Goal: Obtain resource: Download file/media

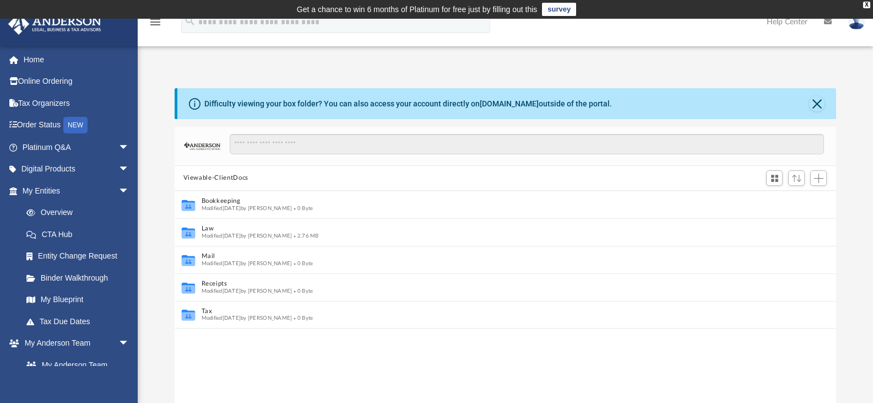
scroll to position [9, 9]
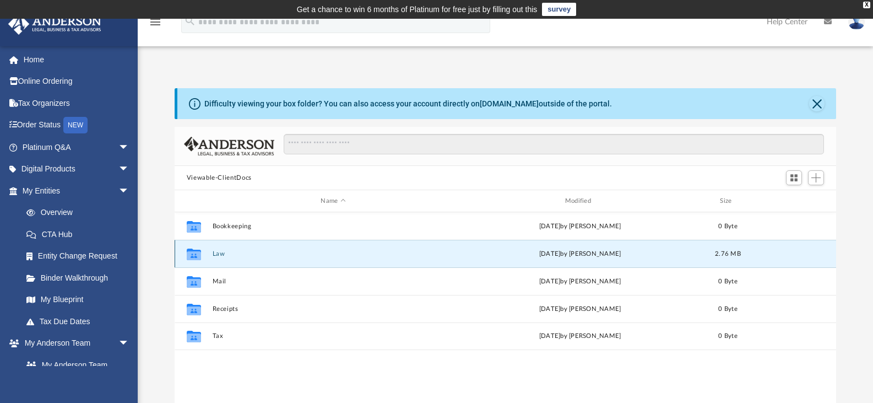
click at [216, 254] on button "Law" at bounding box center [333, 253] width 242 height 7
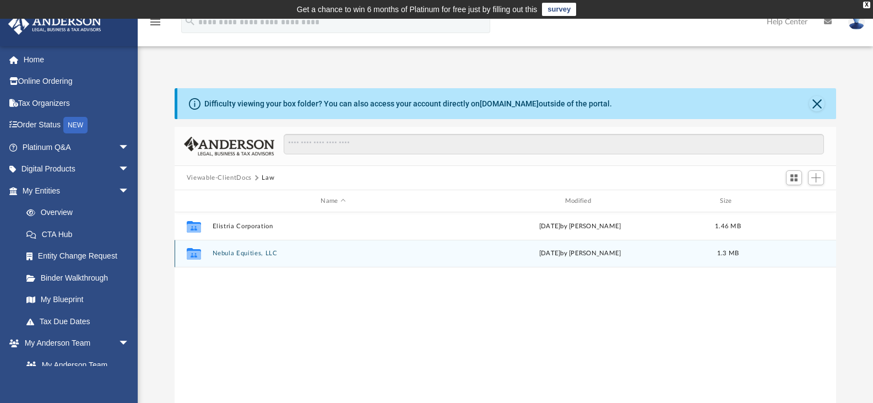
click at [244, 249] on div "Collaborated Folder Nebula Equities, LLC Mon Aug 25 2025 by Crayton Olivieri 1.…" at bounding box center [506, 254] width 662 height 28
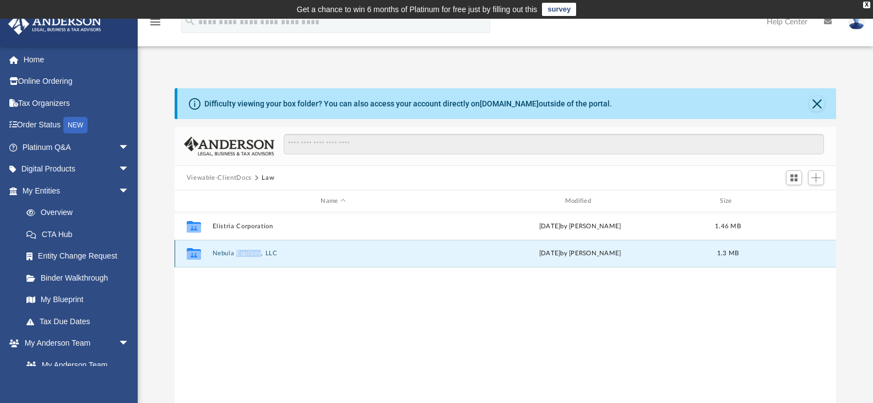
click at [244, 249] on div "Collaborated Folder Nebula Equities, LLC Mon Aug 25 2025 by Crayton Olivieri 1.…" at bounding box center [506, 254] width 662 height 28
click at [224, 252] on button "Nebula Equities, LLC" at bounding box center [333, 253] width 242 height 7
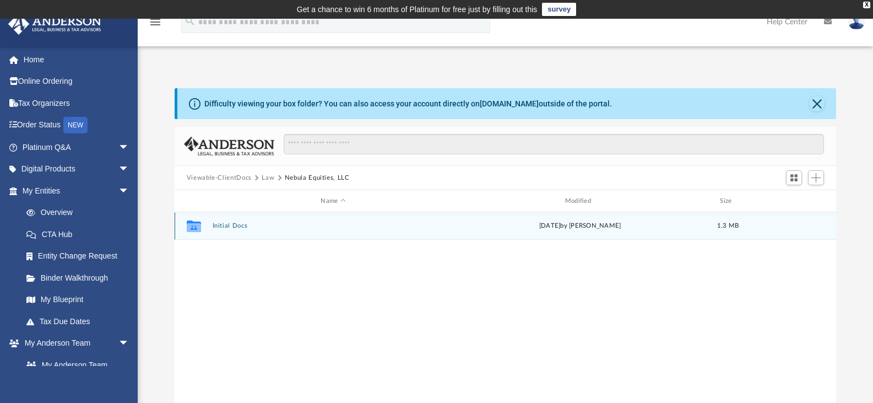
click at [227, 225] on button "Initial Docs" at bounding box center [333, 225] width 242 height 7
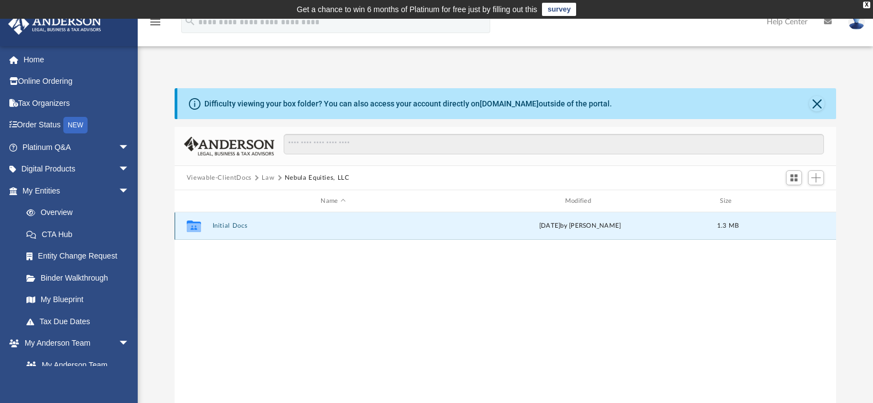
click at [227, 225] on button "Initial Docs" at bounding box center [333, 225] width 242 height 7
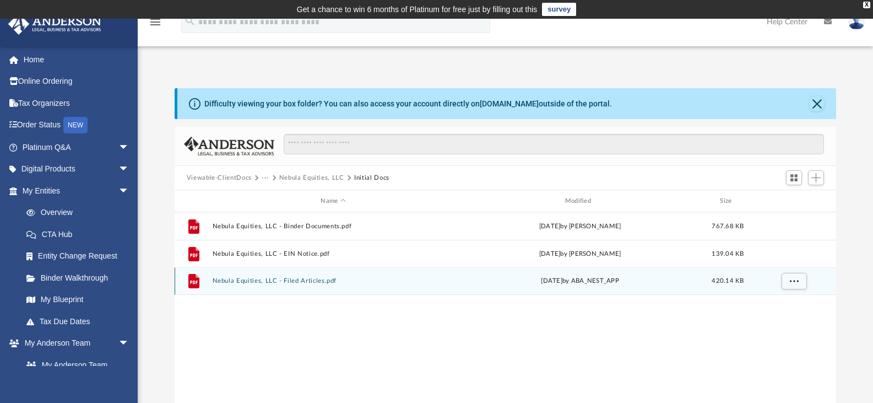
click at [303, 282] on button "Nebula Equities, LLC - Filed Articles.pdf" at bounding box center [333, 280] width 242 height 7
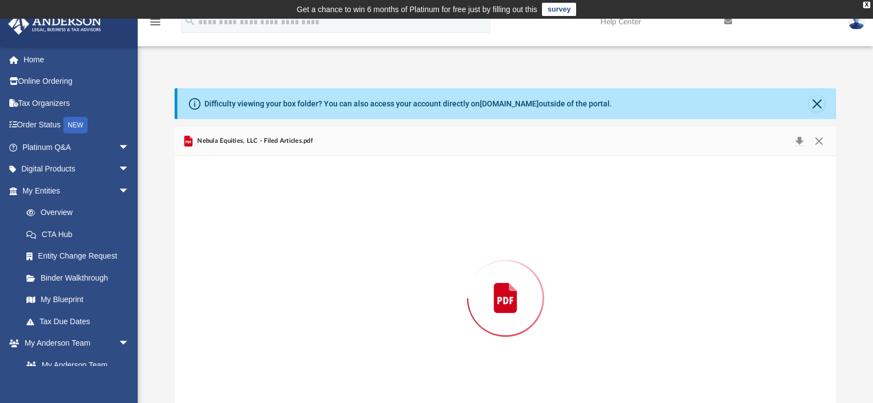
scroll to position [37, 0]
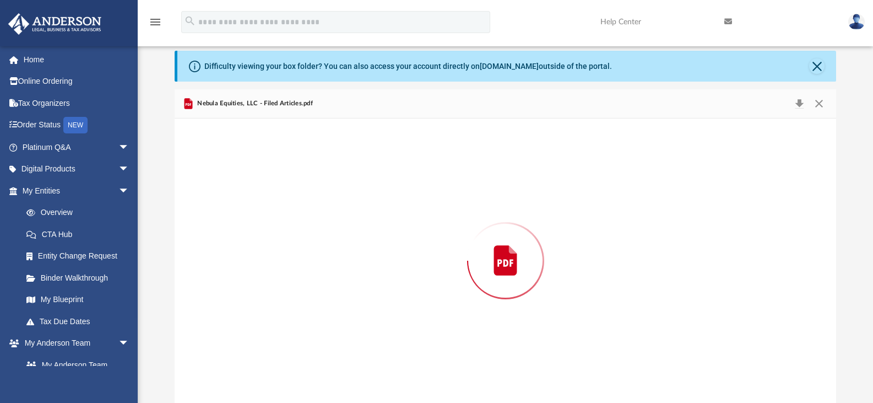
click at [303, 282] on div "Preview" at bounding box center [506, 260] width 662 height 284
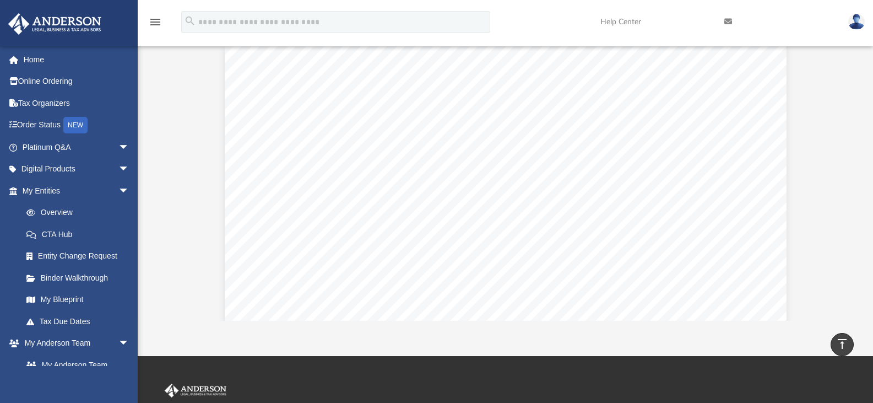
scroll to position [104, 0]
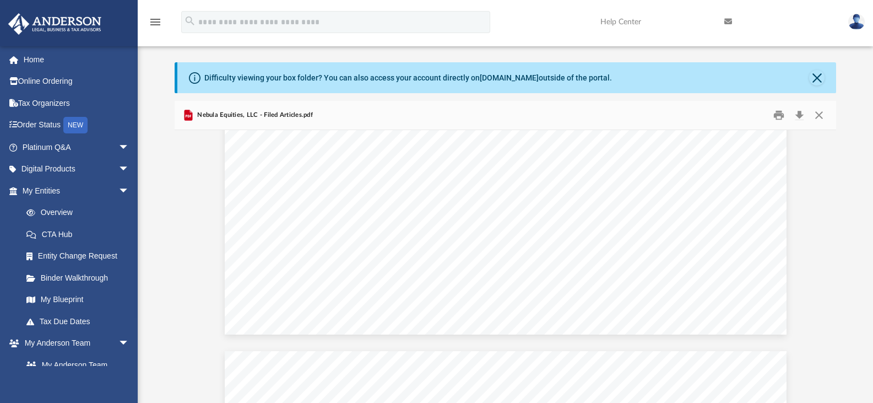
scroll to position [21, 0]
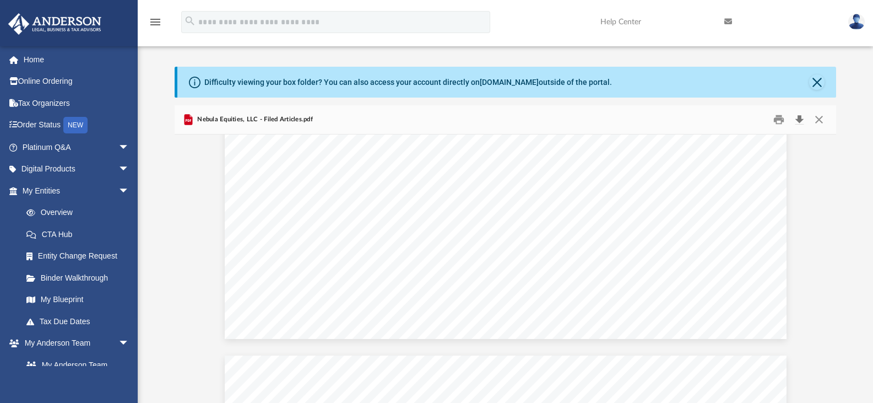
click at [798, 122] on button "Download" at bounding box center [799, 119] width 20 height 17
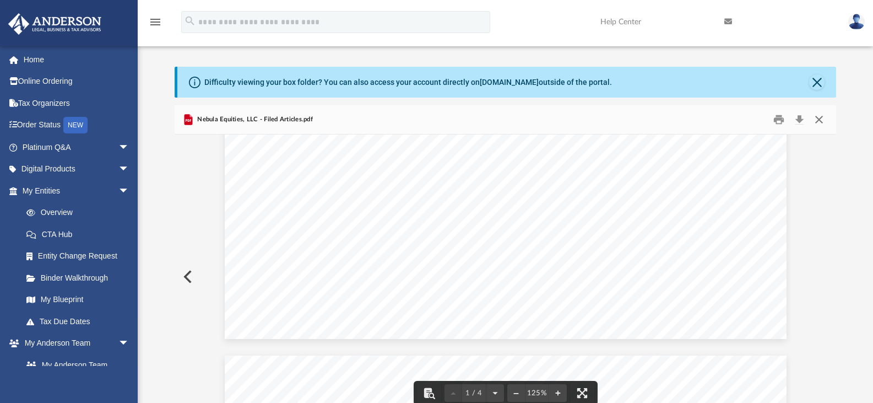
click at [819, 121] on button "Close" at bounding box center [819, 119] width 20 height 17
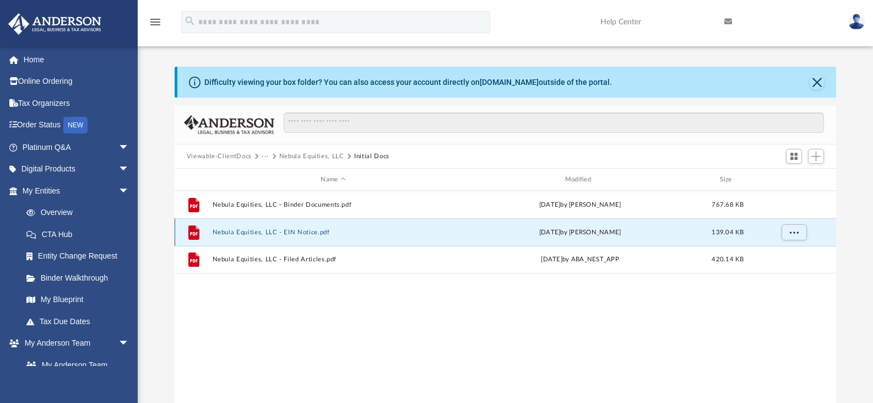
click at [328, 235] on button "Nebula Equities, LLC - EIN Notice.pdf" at bounding box center [333, 232] width 242 height 7
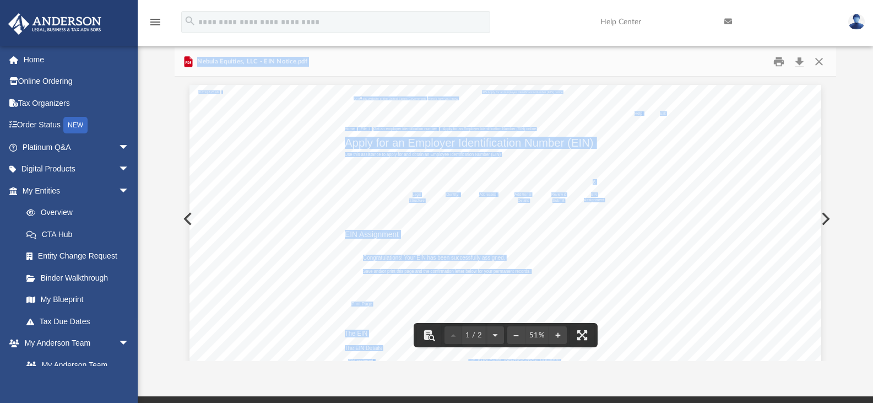
scroll to position [82, 0]
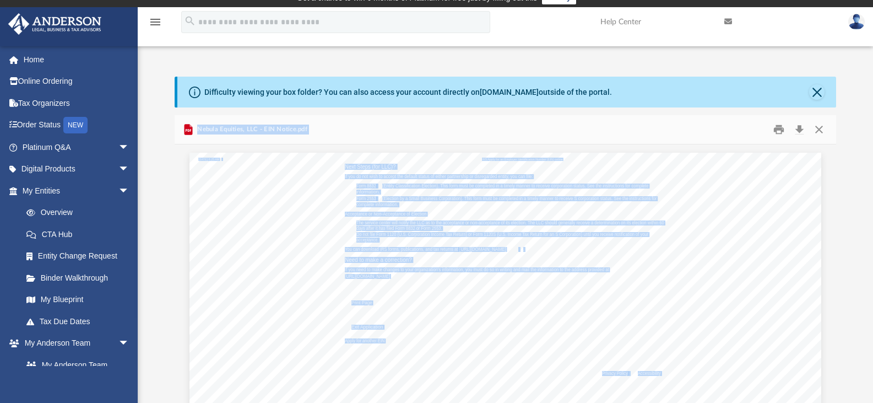
scroll to position [0, 0]
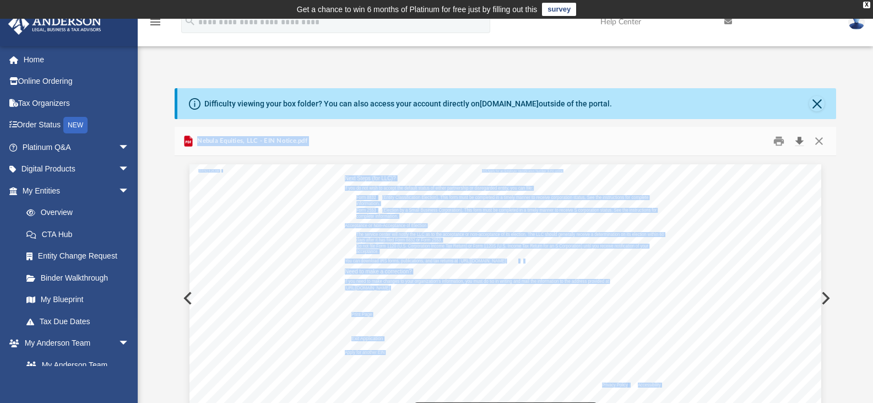
click at [797, 140] on button "Download" at bounding box center [799, 141] width 20 height 17
click at [181, 297] on button "Preview" at bounding box center [187, 298] width 24 height 31
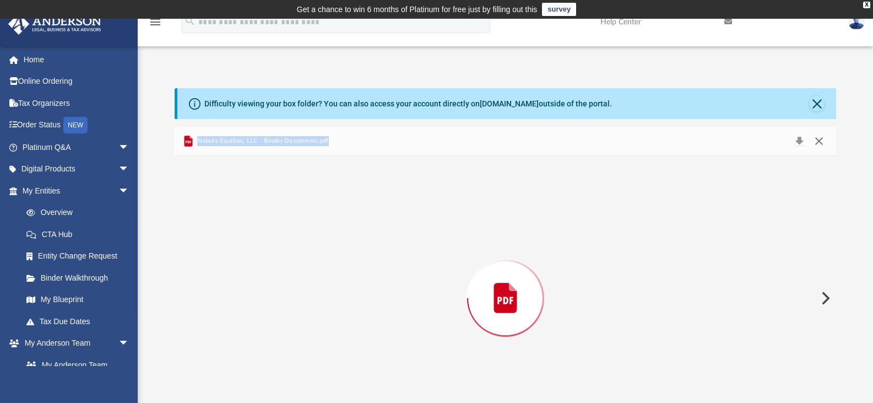
click at [821, 145] on div "Nebula Equities, LLC - Binder Documents.pdf" at bounding box center [506, 283] width 662 height 313
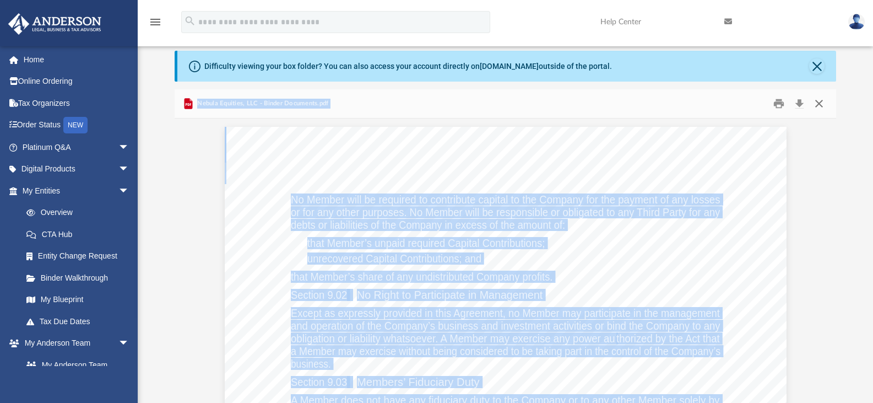
click at [824, 105] on button "Close" at bounding box center [819, 103] width 20 height 17
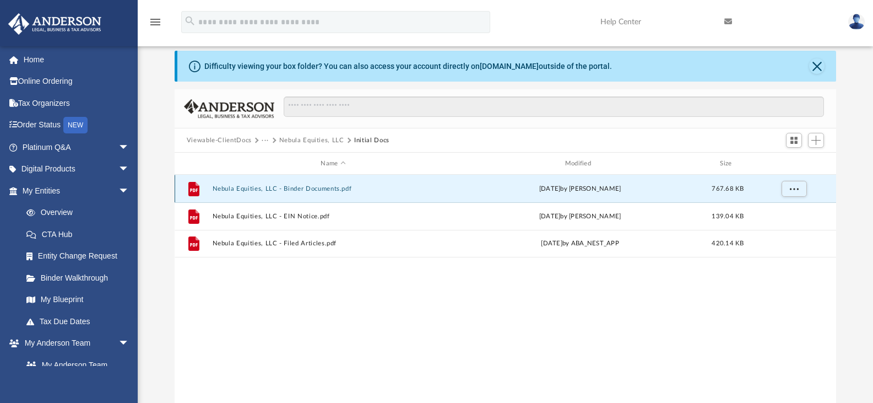
click at [345, 191] on button "Nebula Equities, LLC - Binder Documents.pdf" at bounding box center [333, 188] width 242 height 7
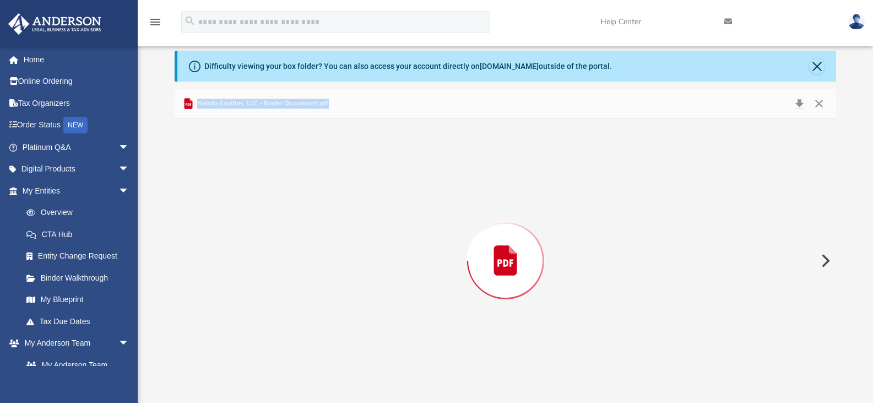
scroll to position [23794, 0]
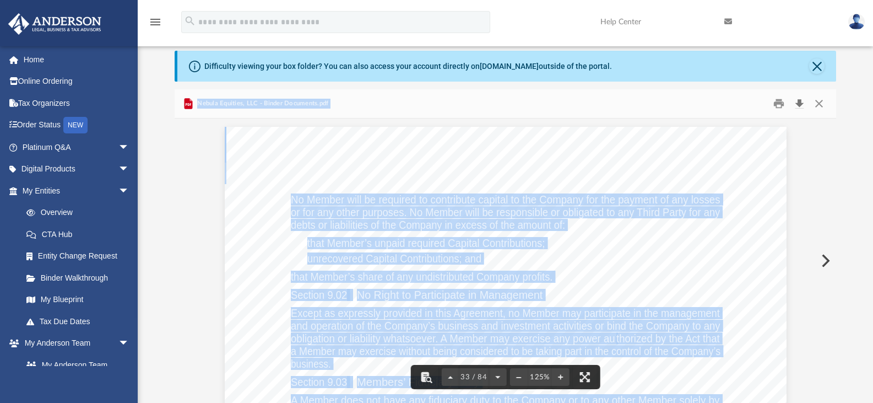
click at [798, 104] on button "Download" at bounding box center [799, 103] width 20 height 17
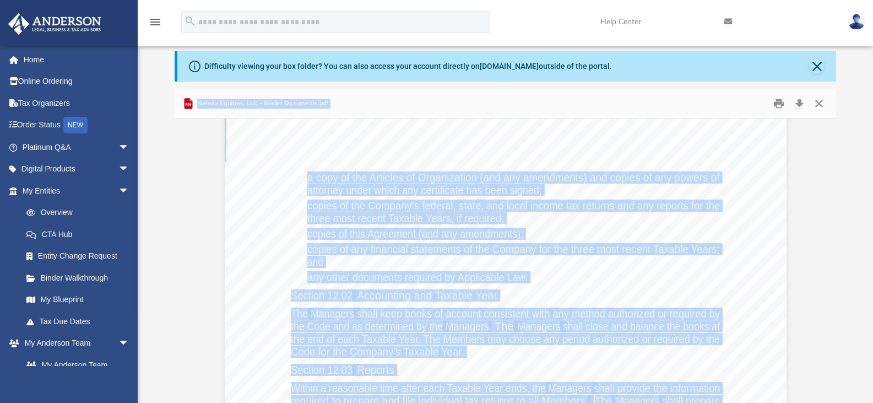
scroll to position [26834, 0]
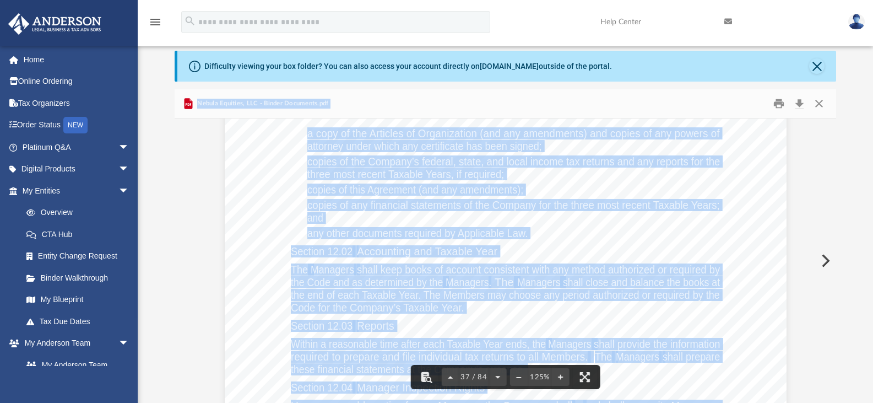
click at [421, 114] on div "Nebula Equities, LLC - Binder Documents.pdf" at bounding box center [506, 103] width 662 height 29
click at [292, 105] on span "Nebula Equities, LLC - Binder Documents.pdf" at bounding box center [262, 104] width 134 height 10
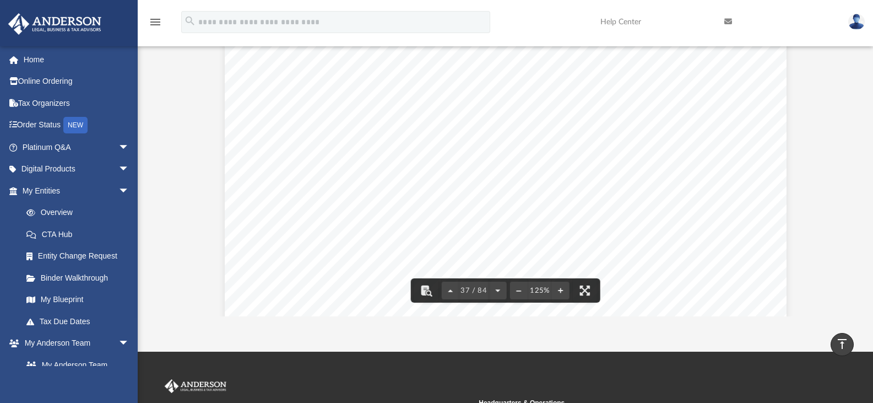
scroll to position [71, 0]
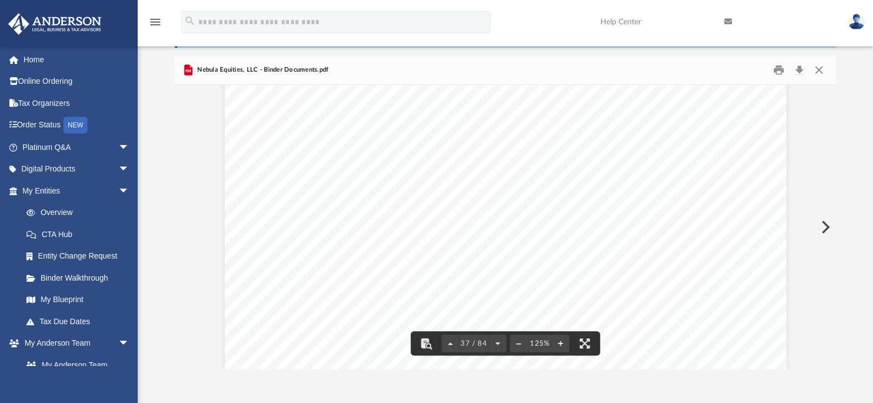
click at [646, 202] on div "Operating Agreement of Nebula Equities, LLC Page 24 of 52 a copy of the Article…" at bounding box center [506, 390] width 562 height 727
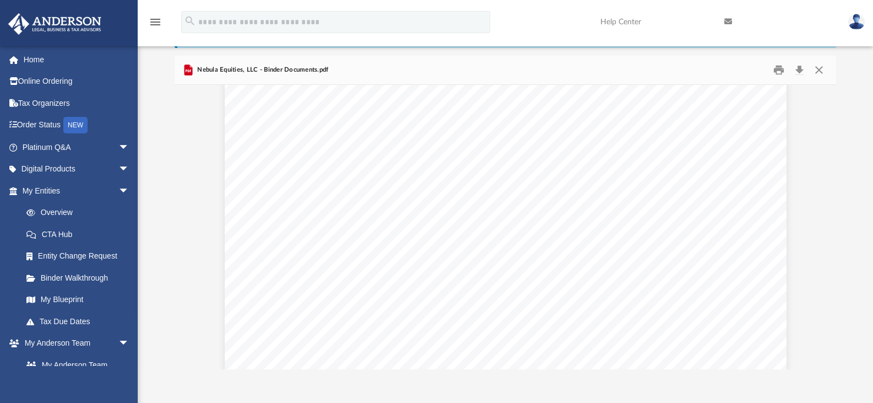
scroll to position [27936, 0]
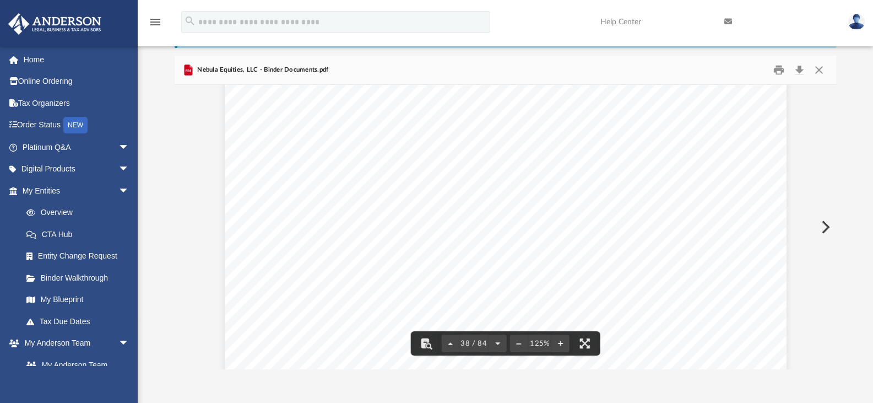
click at [462, 345] on span "38 / 84" at bounding box center [474, 343] width 30 height 7
type input "*"
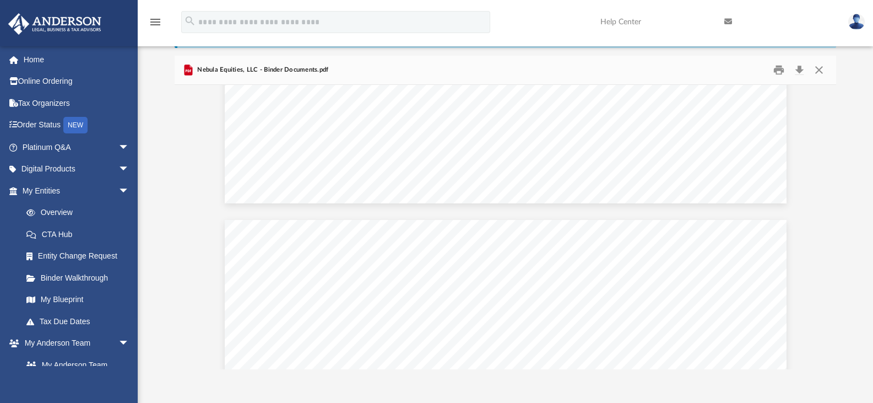
scroll to position [20737, 0]
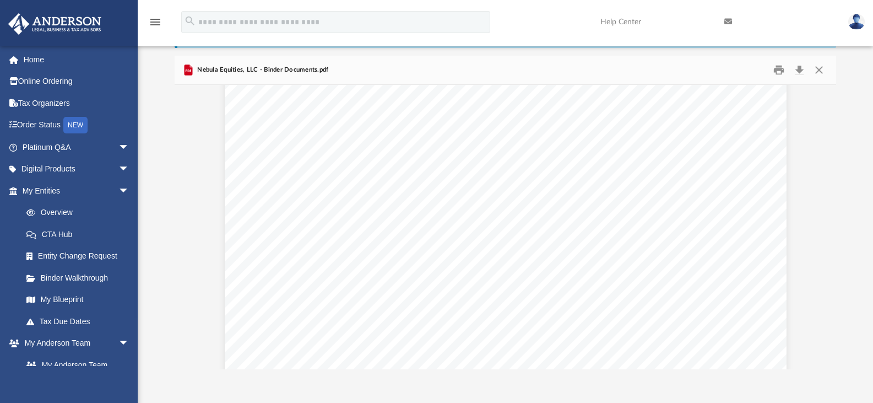
scroll to position [47747, 0]
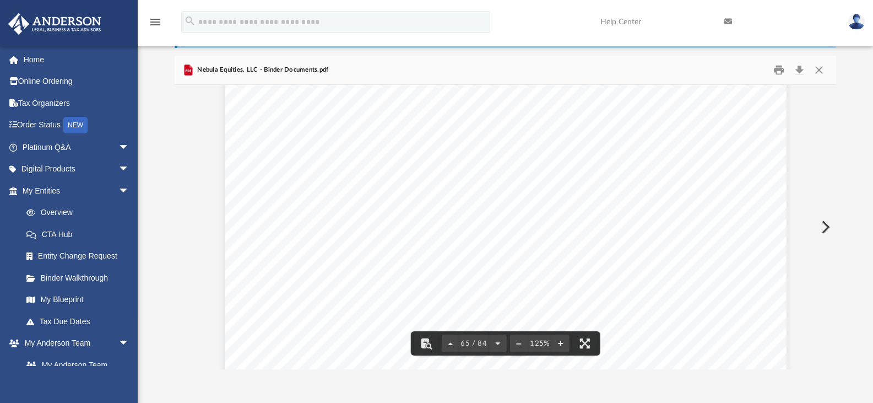
click at [330, 163] on span "_______________________________________" at bounding box center [398, 165] width 215 height 11
click at [329, 161] on span "_______________________________________" at bounding box center [398, 165] width 215 height 11
click at [425, 341] on button "File preview" at bounding box center [426, 343] width 24 height 24
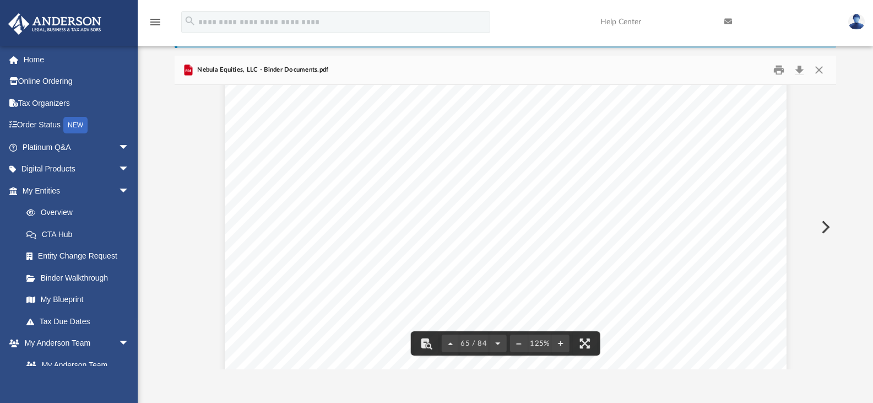
click at [595, 226] on div "Operating Agreement of Nebula Equities, LLC Page 52 of 52 (l) No Presumption ag…" at bounding box center [506, 296] width 562 height 727
click at [433, 273] on span "_______________________________________" at bounding box center [398, 270] width 215 height 11
click at [393, 158] on div "Operating Agreement of Nebula Equities, LLC Page 52 of 52 (l) No Presumption ag…" at bounding box center [506, 296] width 562 height 727
click at [383, 265] on span "_______________________________________" at bounding box center [398, 270] width 215 height 11
drag, startPoint x: 335, startPoint y: 312, endPoint x: 334, endPoint y: 318, distance: 6.1
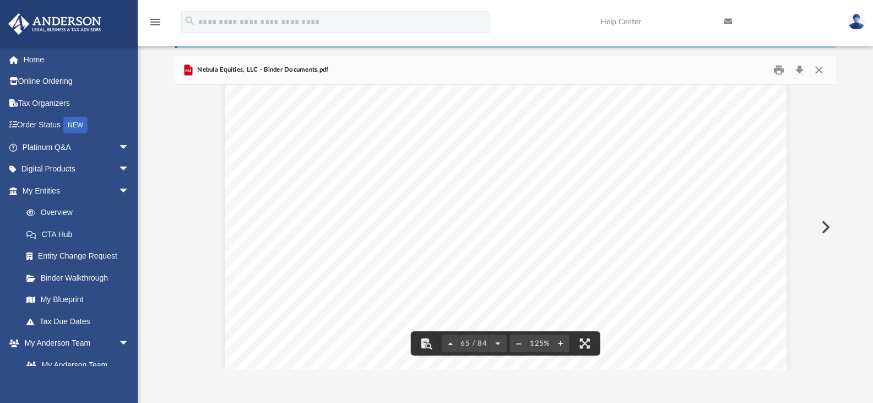
click at [334, 313] on div "Operating Agreement of Nebula Equities, LLC Page 52 of 52 (l) No Presumption ag…" at bounding box center [506, 296] width 562 height 727
click at [725, 256] on div "Operating Agreement of Nebula Equities, LLC Page 52 of 52 (l) No Presumption ag…" at bounding box center [506, 296] width 562 height 727
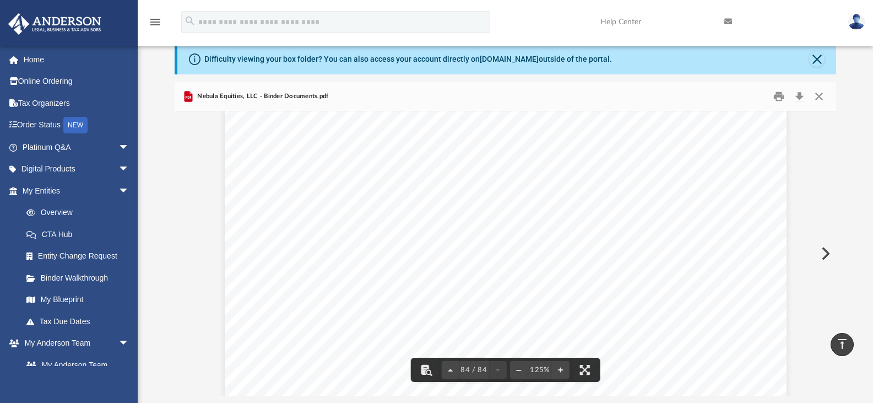
scroll to position [0, 0]
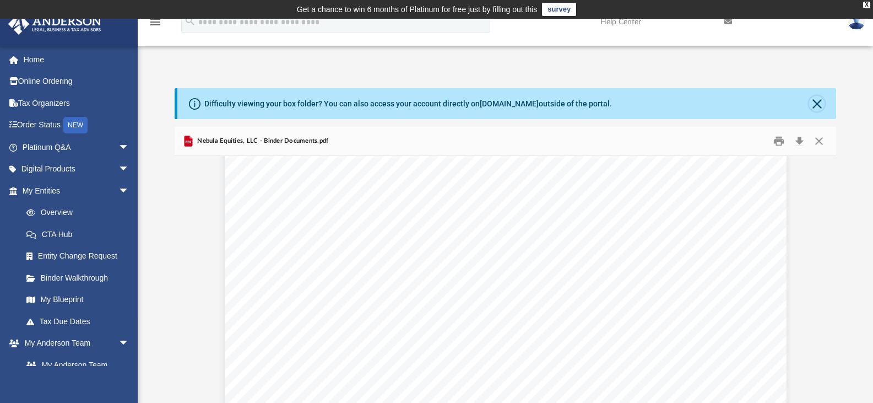
click at [814, 105] on button "Close" at bounding box center [816, 103] width 15 height 15
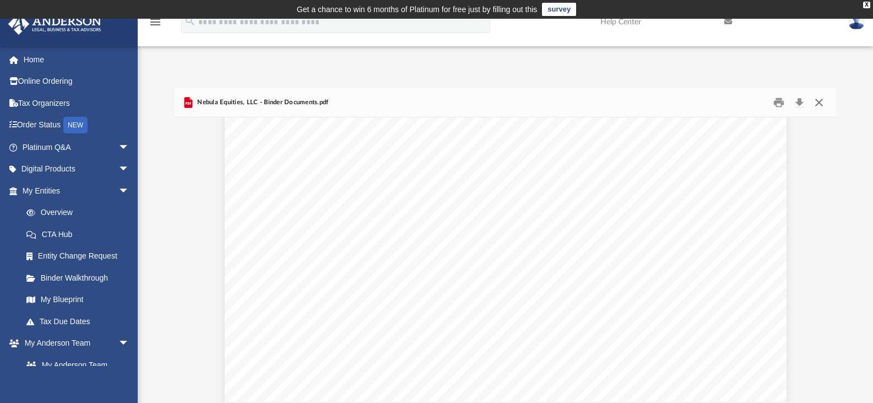
click at [818, 100] on button "Close" at bounding box center [819, 102] width 20 height 17
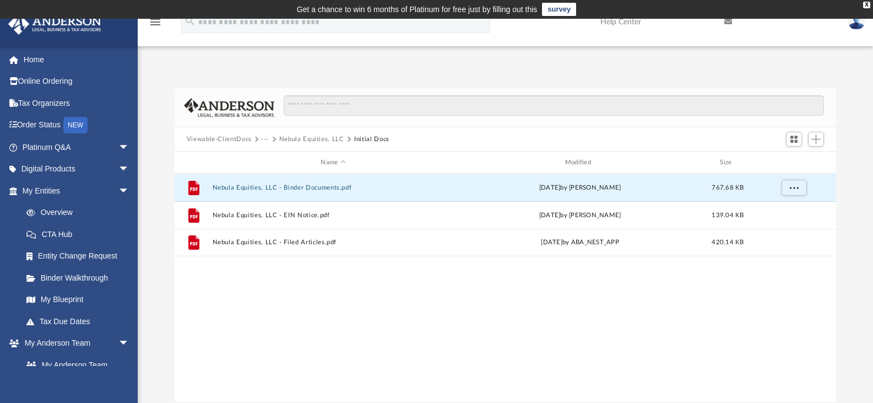
click at [244, 137] on button "Viewable-ClientDocs" at bounding box center [219, 139] width 65 height 10
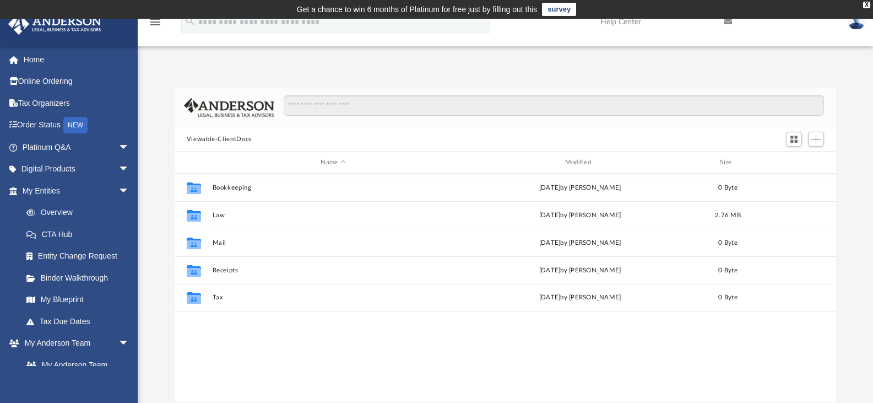
click at [240, 138] on button "Viewable-ClientDocs" at bounding box center [219, 139] width 65 height 10
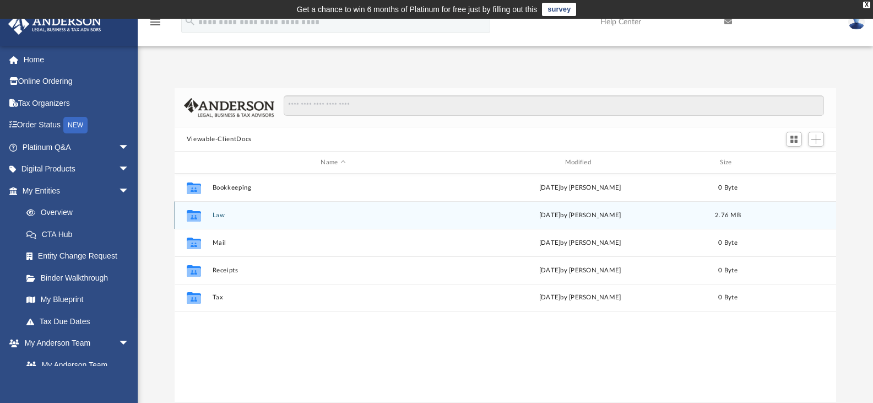
click at [216, 210] on div "Collaborated Folder Law Mon Aug 25 2025 by Crayton Olivieri 2.76 MB" at bounding box center [506, 215] width 662 height 28
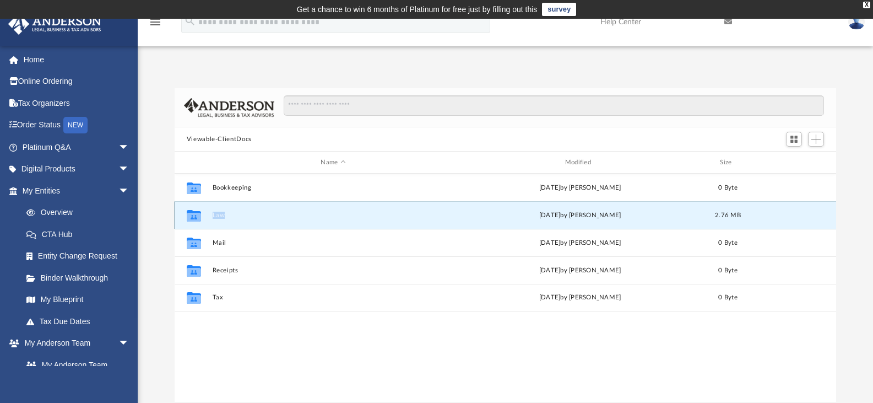
click at [216, 209] on div "Collaborated Folder Law Mon Aug 25 2025 by Crayton Olivieri 2.76 MB" at bounding box center [506, 215] width 662 height 28
click at [215, 215] on button "Law" at bounding box center [333, 214] width 242 height 7
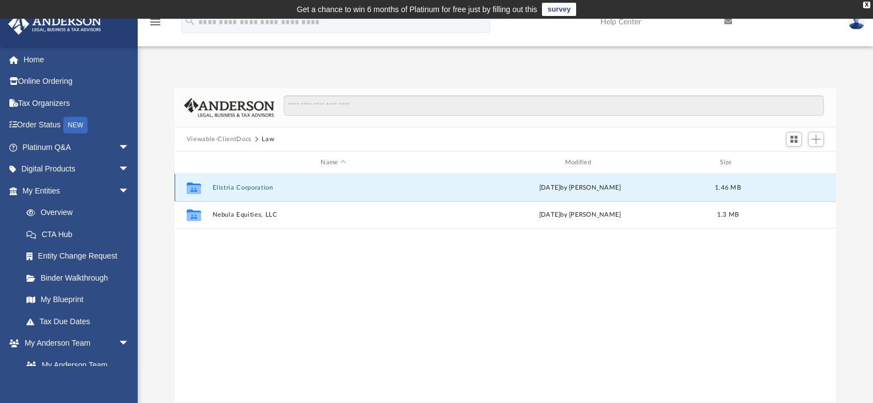
click at [255, 189] on button "Elistria Corporation" at bounding box center [333, 187] width 242 height 7
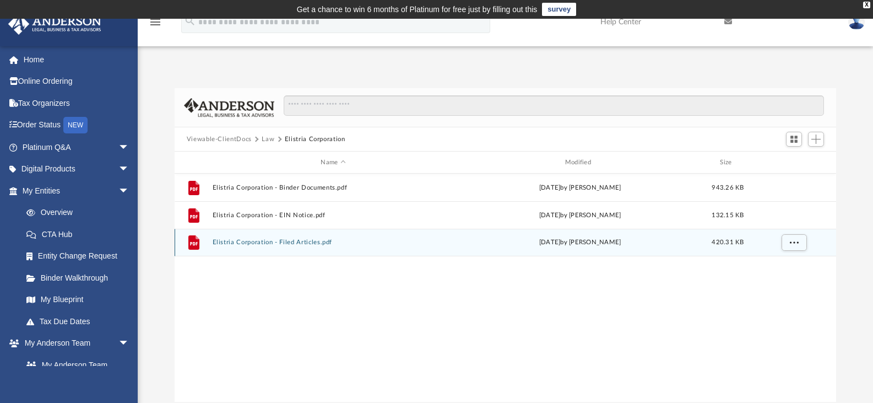
click at [329, 245] on button "Elistria Corporation - Filed Articles.pdf" at bounding box center [333, 241] width 242 height 7
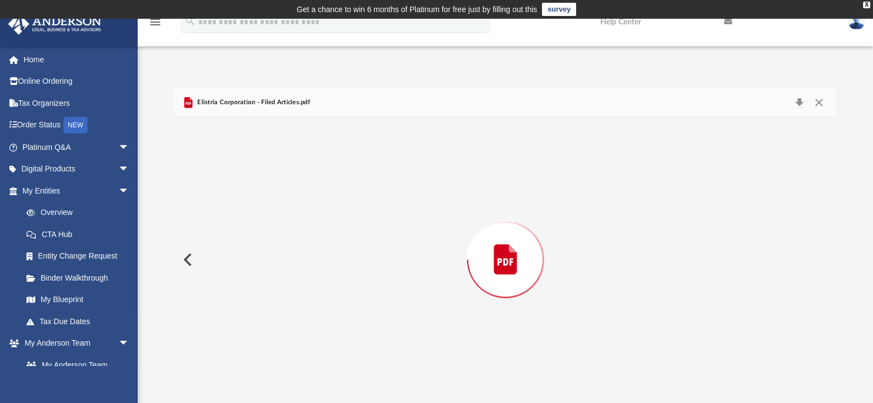
click at [329, 244] on div "Preview" at bounding box center [506, 259] width 662 height 284
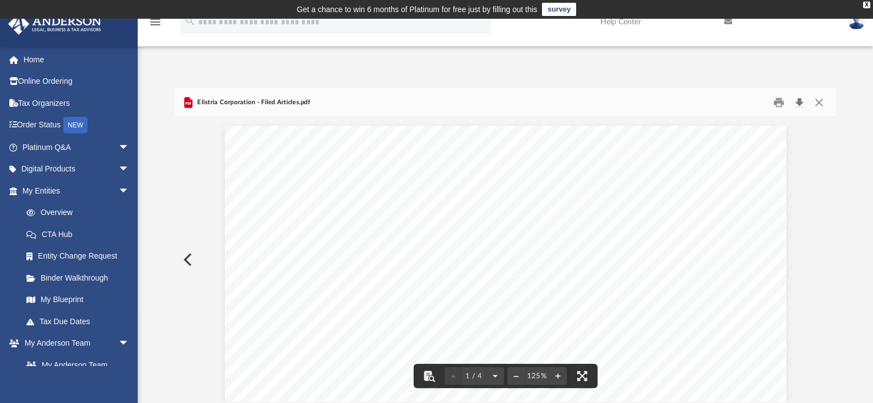
click at [796, 104] on button "Download" at bounding box center [799, 102] width 20 height 17
click at [855, 68] on div "Difficulty viewing your box folder? You can also access your account directly o…" at bounding box center [505, 233] width 735 height 337
click at [821, 104] on button "Close" at bounding box center [819, 102] width 20 height 17
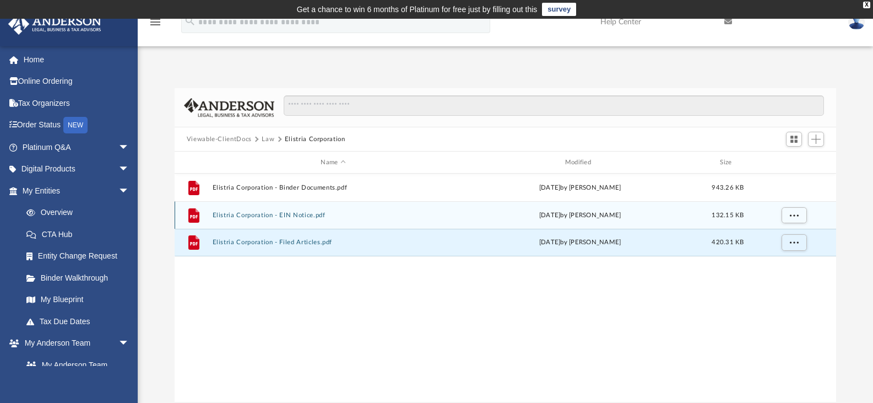
click at [302, 218] on button "Elistria Corporation - EIN Notice.pdf" at bounding box center [333, 214] width 242 height 7
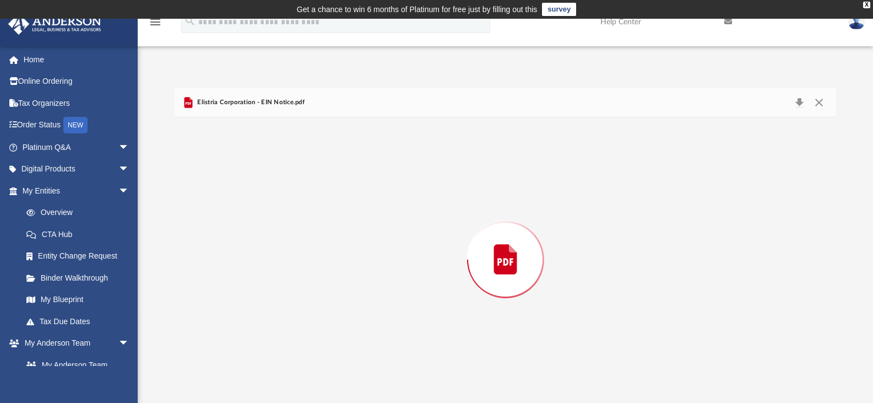
click at [302, 218] on div "Preview" at bounding box center [506, 259] width 662 height 284
click at [801, 101] on button "Download" at bounding box center [799, 102] width 20 height 17
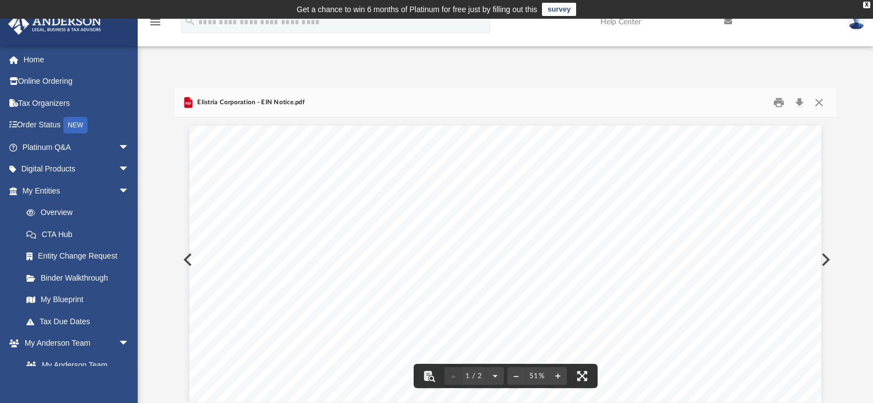
click at [845, 90] on div "Difficulty viewing your box folder? You can also access your account directly o…" at bounding box center [505, 244] width 735 height 313
click at [816, 102] on button "Close" at bounding box center [819, 102] width 20 height 17
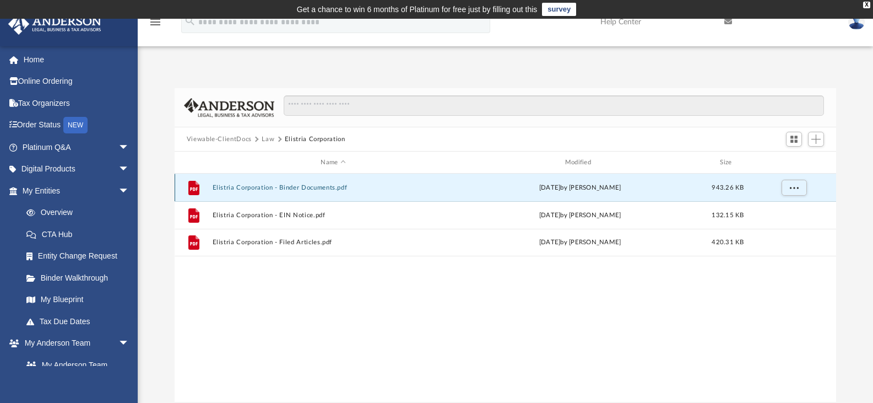
click at [310, 187] on button "Elistria Corporation - Binder Documents.pdf" at bounding box center [333, 187] width 242 height 7
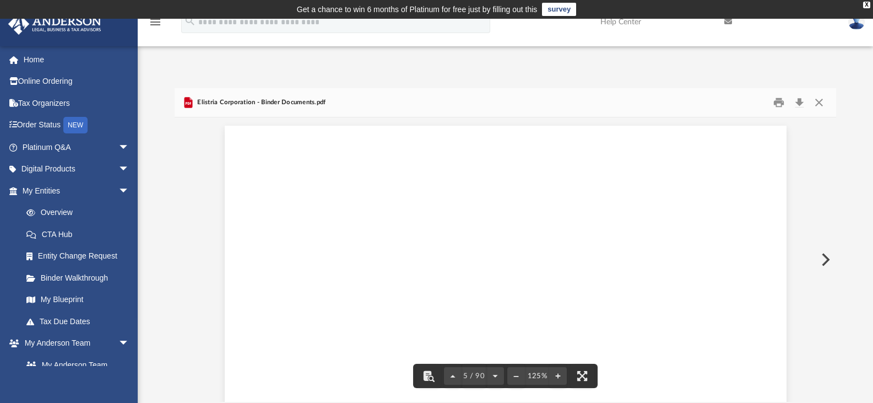
scroll to position [2974, 0]
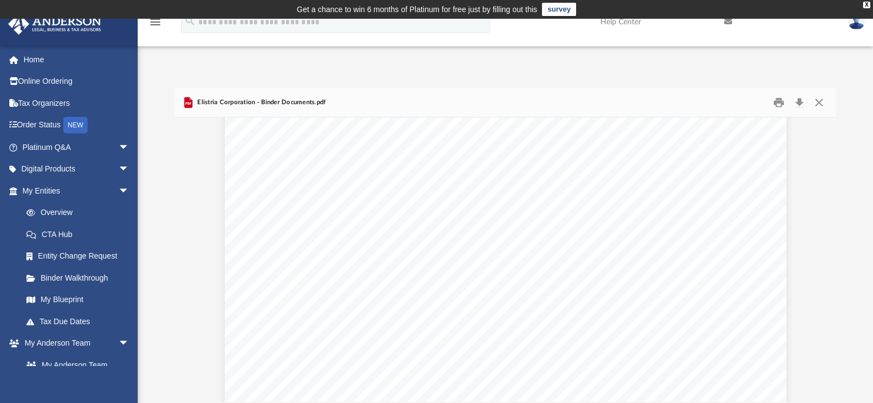
scroll to position [10531, 0]
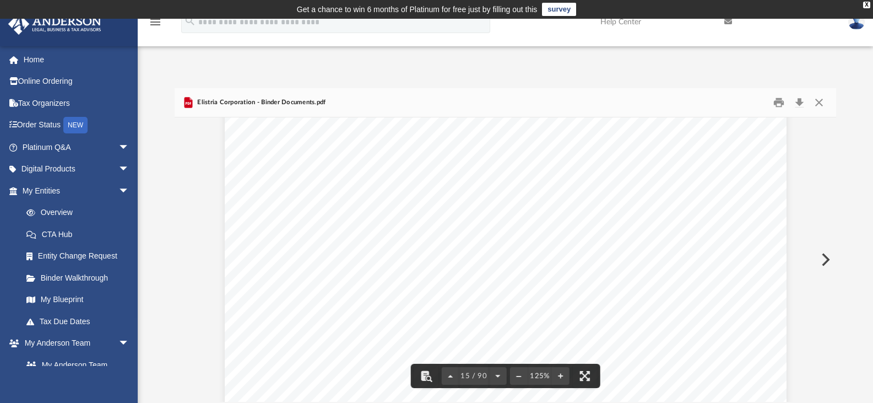
click at [725, 197] on div "Organizational M eeting of Elistria Corporation Page 7 of 8 A motion was made a…" at bounding box center [506, 367] width 562 height 727
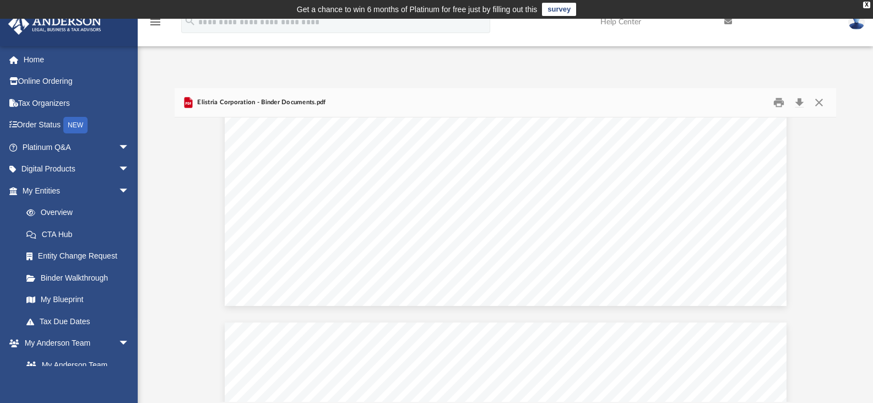
scroll to position [45906, 0]
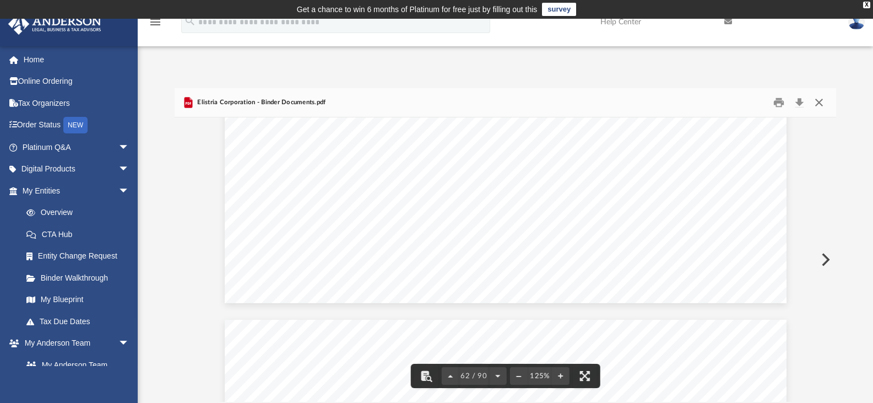
click at [817, 101] on button "Close" at bounding box center [819, 102] width 20 height 17
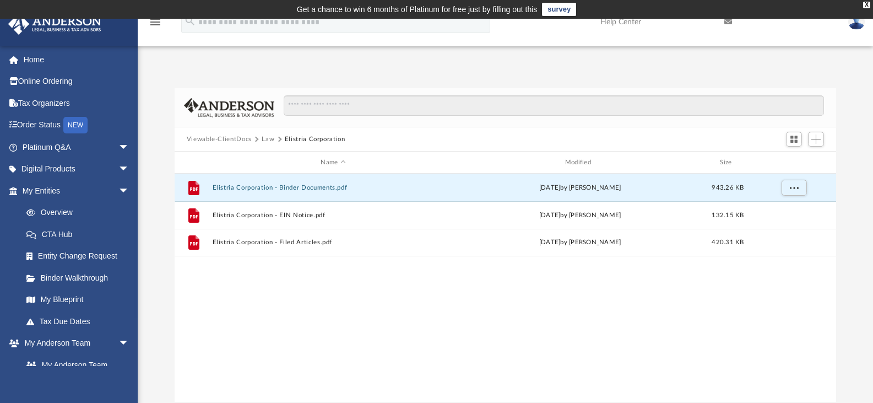
click at [269, 142] on button "Law" at bounding box center [268, 139] width 13 height 10
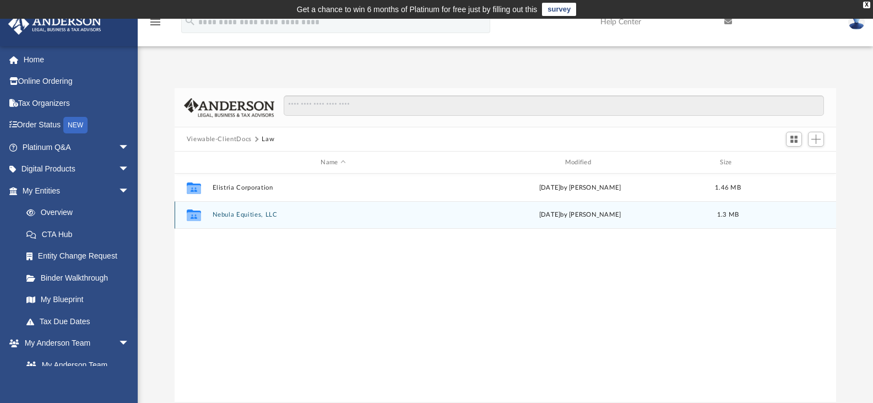
click at [255, 214] on button "Nebula Equities, LLC" at bounding box center [333, 214] width 242 height 7
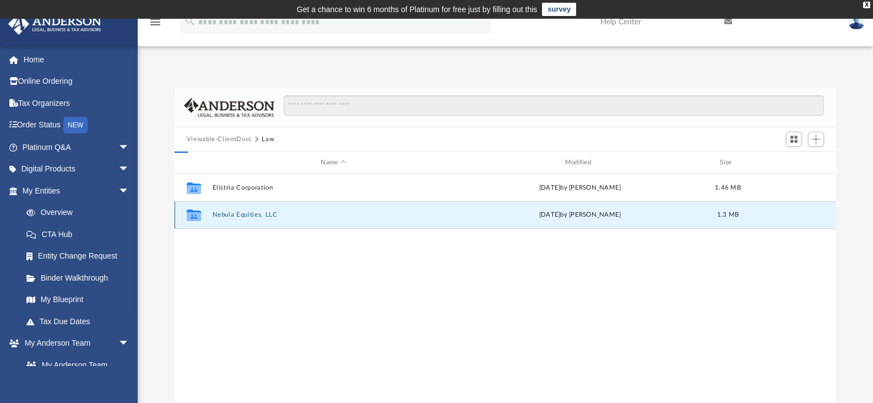
click at [254, 215] on button "Nebula Equities, LLC" at bounding box center [333, 214] width 242 height 7
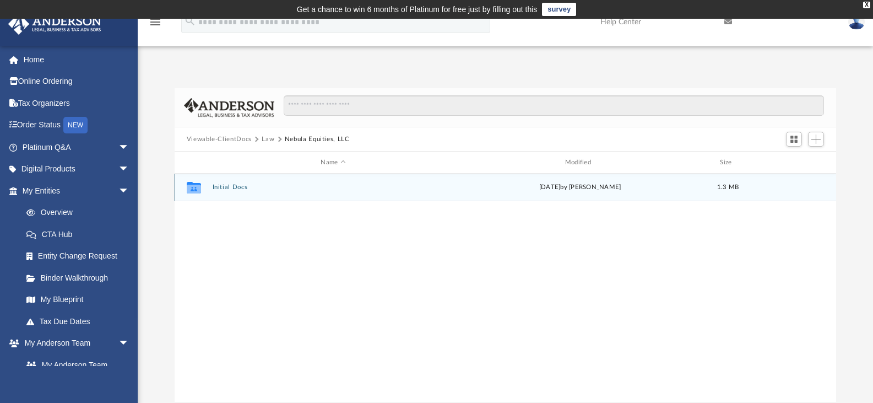
click at [225, 193] on div "Collaborated Folder Initial Docs Mon Aug 25 2025 by Crayton Olivieri 1.3 MB" at bounding box center [506, 187] width 662 height 28
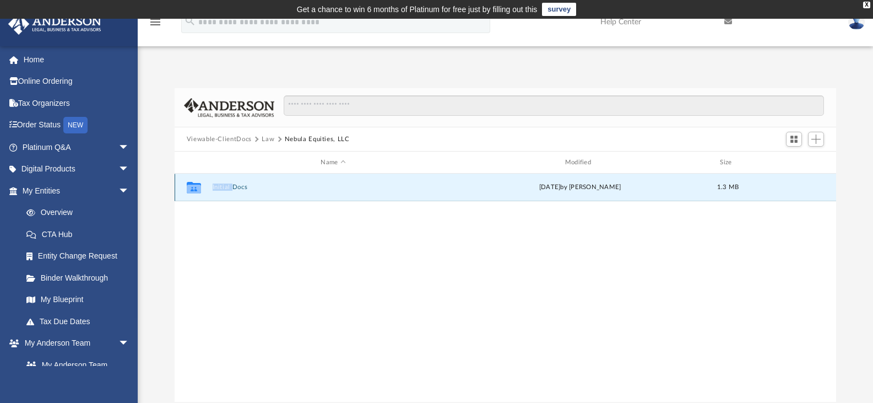
click at [234, 187] on button "Initial Docs" at bounding box center [333, 186] width 242 height 7
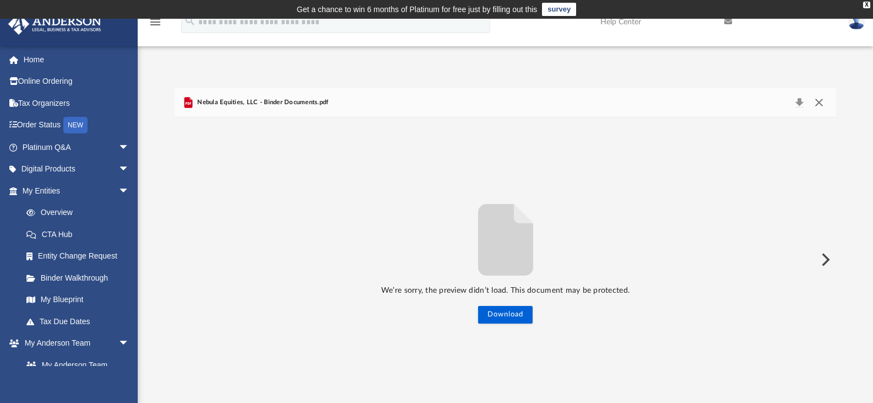
click at [825, 105] on button "Close" at bounding box center [819, 102] width 20 height 15
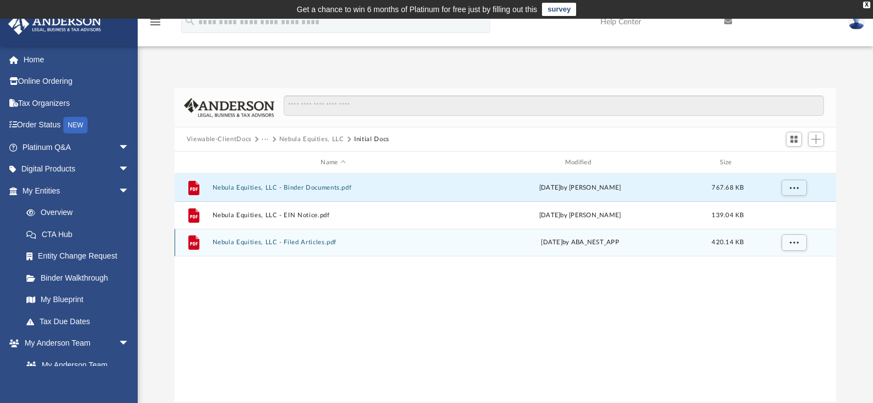
click at [313, 247] on div "File Nebula Equities, LLC - Filed Articles.pdf Fri Aug 22 2025 by ABA_NEST_APP …" at bounding box center [506, 243] width 662 height 28
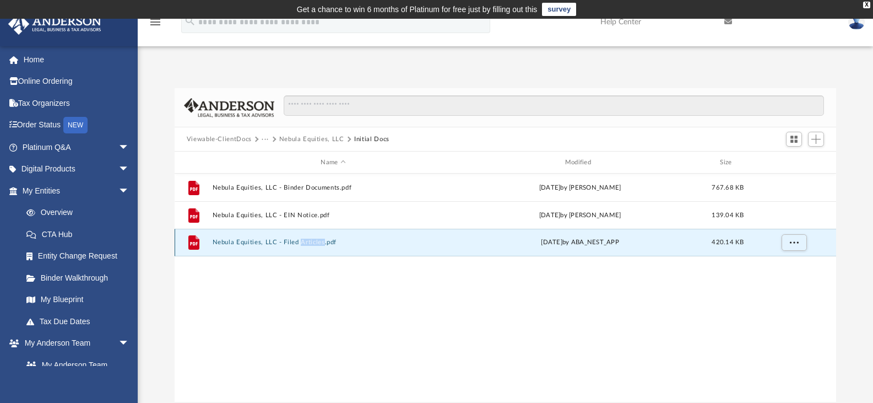
click at [313, 247] on div "File Nebula Equities, LLC - Filed Articles.pdf Fri Aug 22 2025 by ABA_NEST_APP …" at bounding box center [506, 243] width 662 height 28
click at [251, 241] on button "Nebula Equities, LLC - Filed Articles.pdf" at bounding box center [333, 241] width 242 height 7
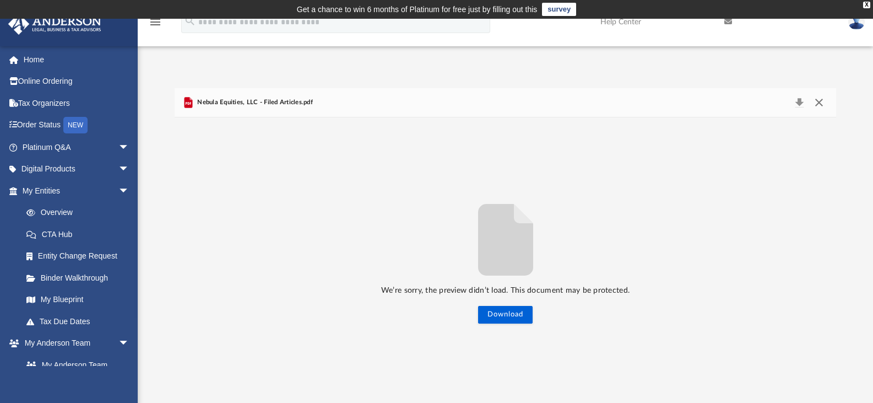
click at [814, 101] on button "Close" at bounding box center [819, 102] width 20 height 15
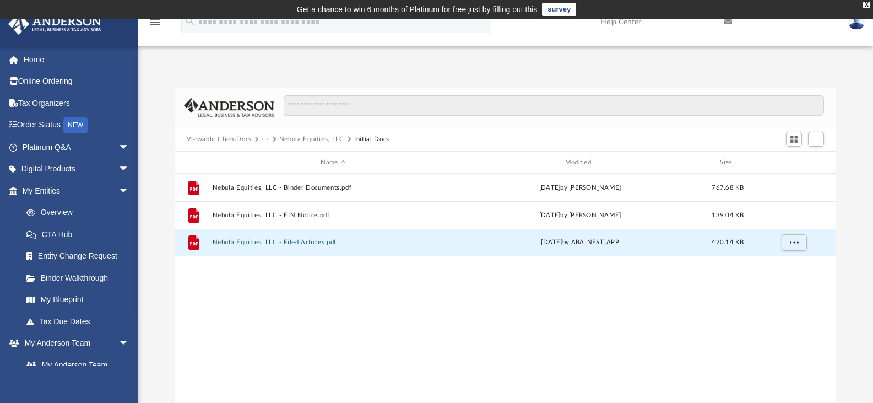
click at [327, 290] on div "File Nebula Equities, LLC - Binder Documents.pdf Mon Aug 25 2025 by Crayton Oli…" at bounding box center [506, 287] width 662 height 228
click at [562, 243] on div "Fri Aug 22 2025 by ABA_NEST_APP" at bounding box center [580, 242] width 242 height 10
click at [248, 243] on button "Nebula Equities, LLC - Filed Articles.pdf" at bounding box center [333, 241] width 242 height 7
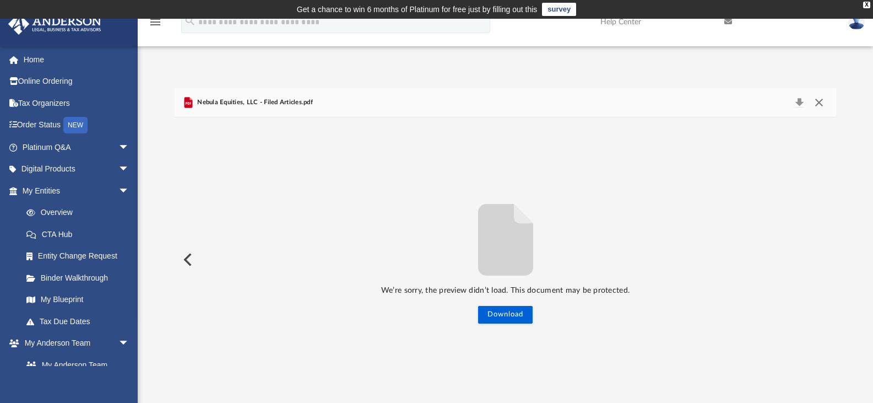
click at [826, 105] on button "Close" at bounding box center [819, 102] width 20 height 15
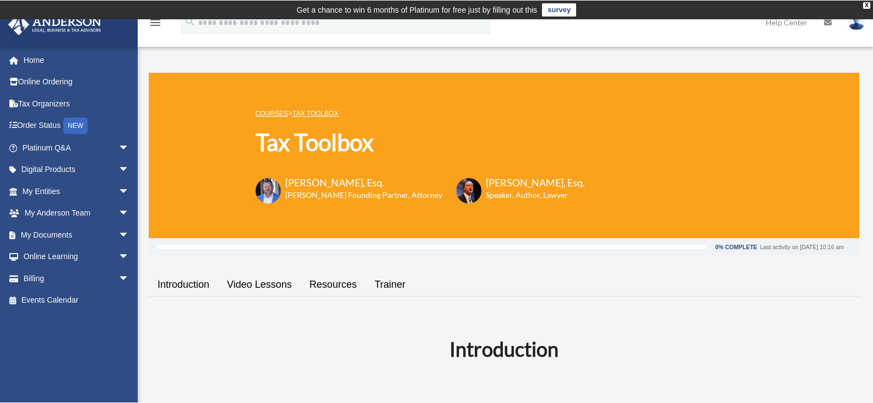
scroll to position [131, 0]
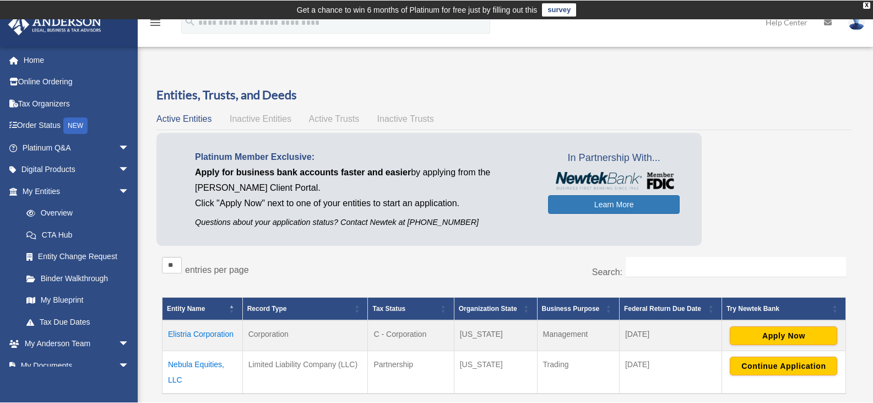
scroll to position [44, 0]
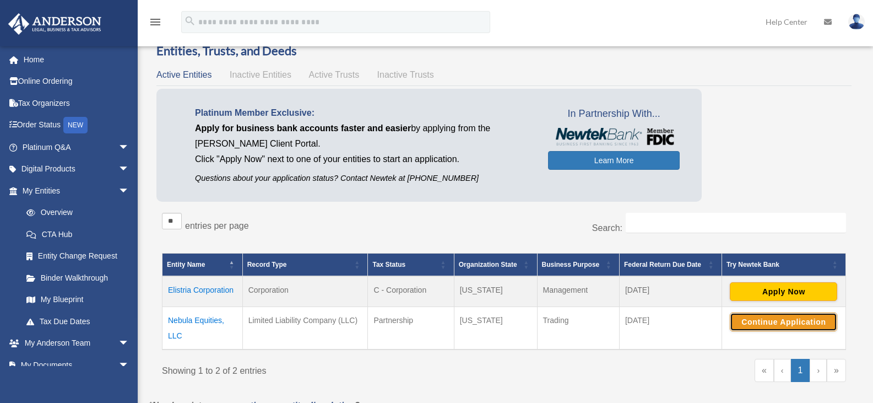
click at [780, 322] on button "Continue Application" at bounding box center [783, 321] width 107 height 19
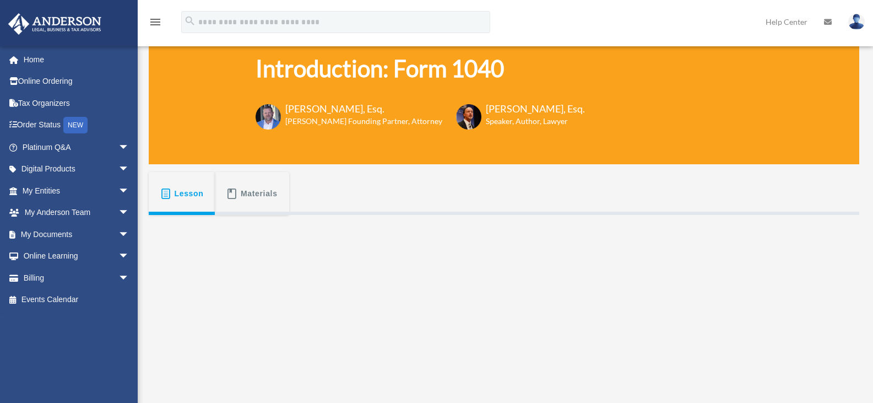
scroll to position [73, 0]
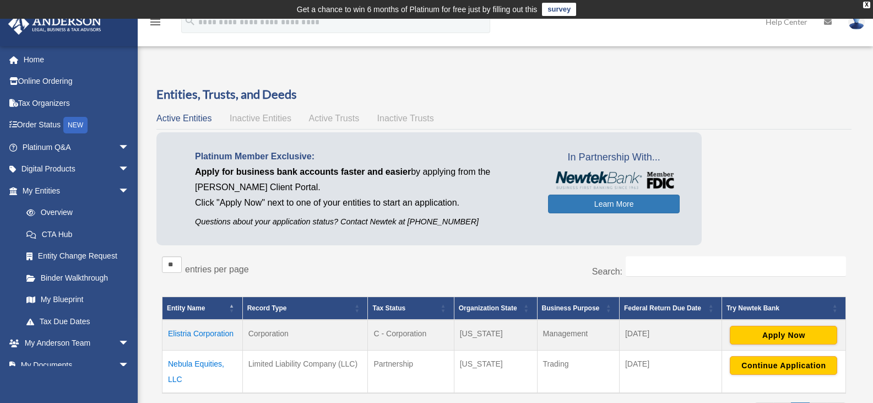
scroll to position [44, 0]
